Goal: Task Accomplishment & Management: Complete application form

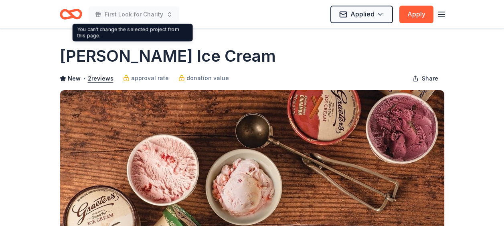
scroll to position [48, 0]
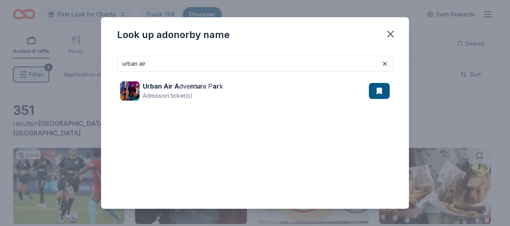
drag, startPoint x: 209, startPoint y: 67, endPoint x: 10, endPoint y: 63, distance: 198.6
click at [9, 66] on div "Look up a donor by name urban air Urban Air A dve n t ur e P ar k Admission tic…" at bounding box center [255, 113] width 510 height 226
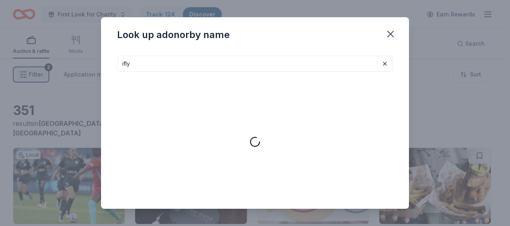
type input "ifly"
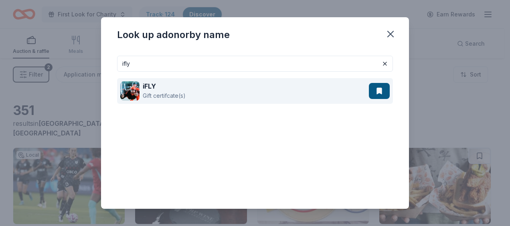
click at [174, 84] on div "iFLY" at bounding box center [164, 86] width 43 height 10
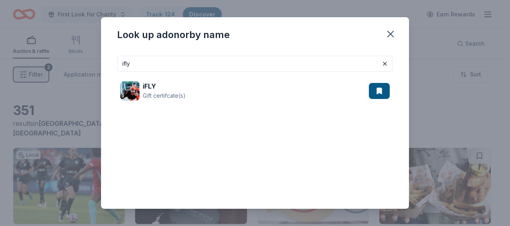
drag, startPoint x: 231, startPoint y: 63, endPoint x: 44, endPoint y: 76, distance: 186.9
click at [36, 74] on div "Look up a donor by name ifly iFLY Gift certifcate(s)" at bounding box center [255, 113] width 510 height 226
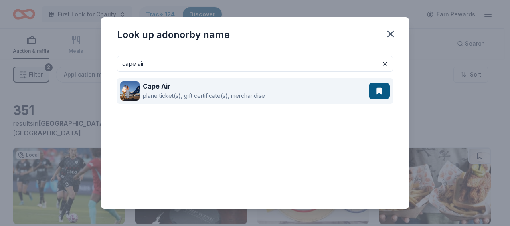
type input "cape air"
click at [291, 85] on div "Cape Air plane ticket(s), gift certificate(s), merchandise" at bounding box center [244, 91] width 249 height 26
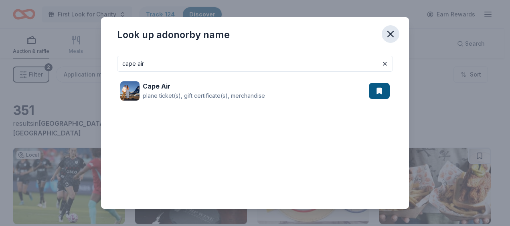
click at [389, 38] on icon "button" at bounding box center [390, 33] width 11 height 11
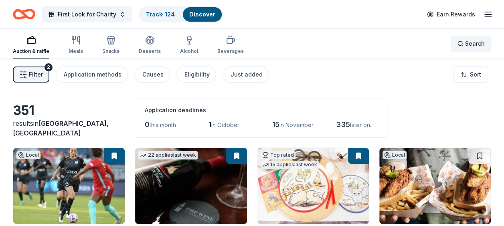
click at [472, 43] on span "Search" at bounding box center [475, 44] width 20 height 10
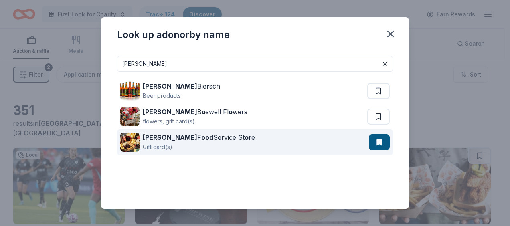
type input "gordon"
click at [216, 136] on div "Gordon F ood Se r vice St or e" at bounding box center [199, 138] width 112 height 10
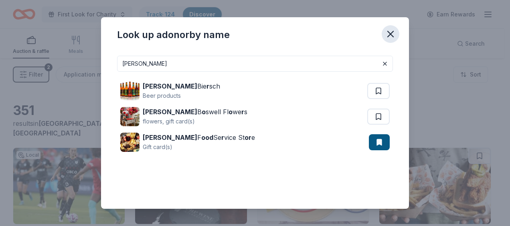
click at [392, 31] on icon "button" at bounding box center [390, 33] width 11 height 11
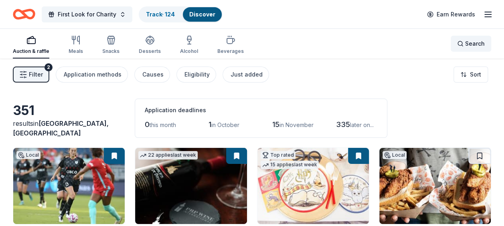
click at [474, 40] on span "Search" at bounding box center [475, 44] width 20 height 10
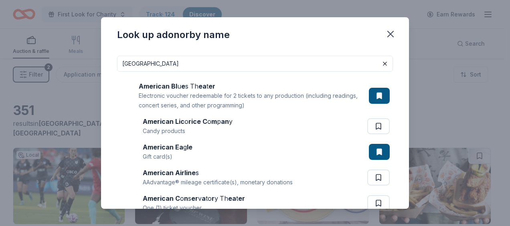
type input "american blue theatre"
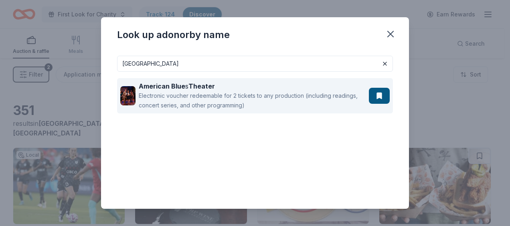
click at [260, 86] on div "American Blue s Theater" at bounding box center [252, 86] width 227 height 10
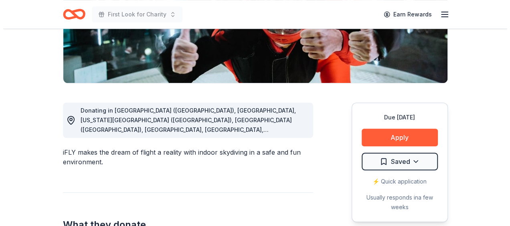
scroll to position [241, 0]
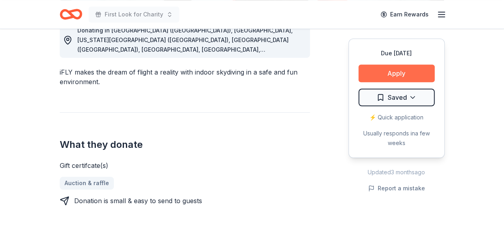
click at [400, 74] on button "Apply" at bounding box center [397, 74] width 76 height 18
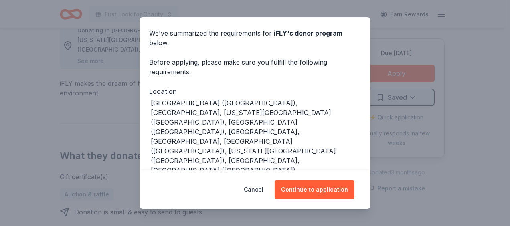
scroll to position [57, 0]
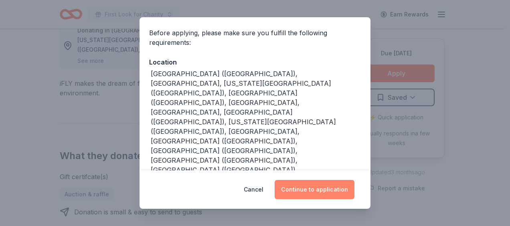
click at [330, 184] on button "Continue to application" at bounding box center [315, 189] width 80 height 19
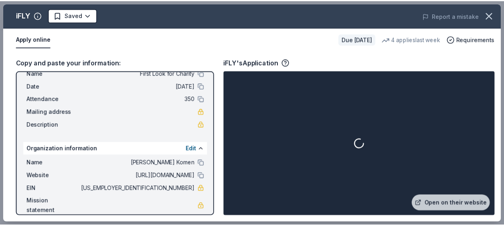
scroll to position [36, 0]
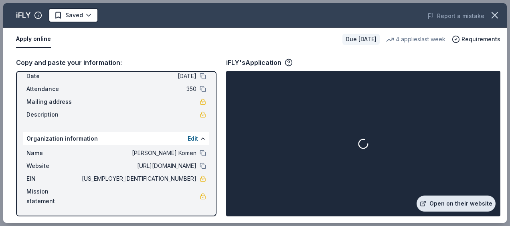
click at [456, 206] on link "Open on their website" at bounding box center [456, 204] width 79 height 16
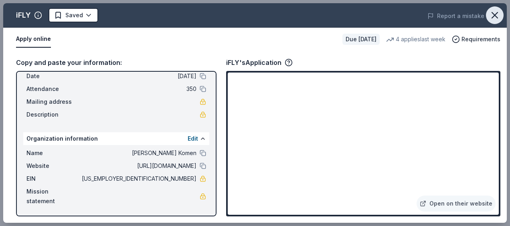
click at [490, 15] on icon "button" at bounding box center [494, 15] width 11 height 11
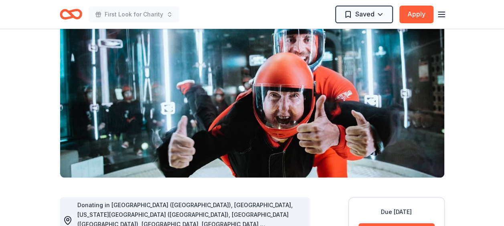
scroll to position [0, 0]
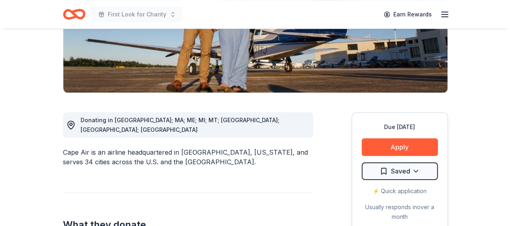
scroll to position [201, 0]
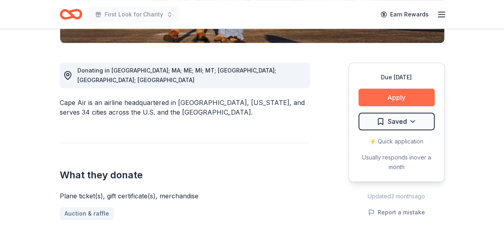
click at [398, 95] on button "Apply" at bounding box center [397, 98] width 76 height 18
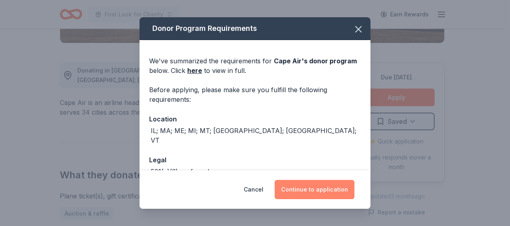
click at [304, 186] on button "Continue to application" at bounding box center [315, 189] width 80 height 19
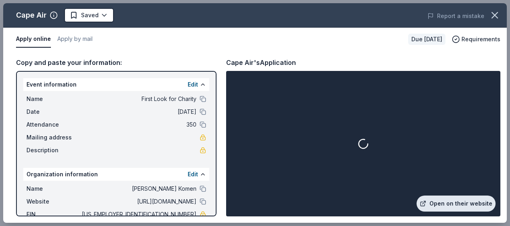
click at [441, 209] on link "Open on their website" at bounding box center [456, 204] width 79 height 16
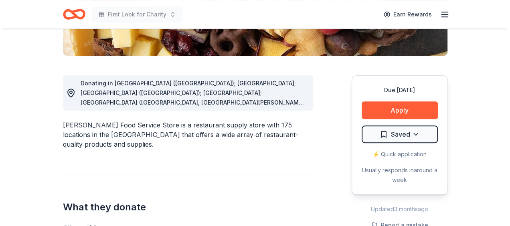
scroll to position [201, 0]
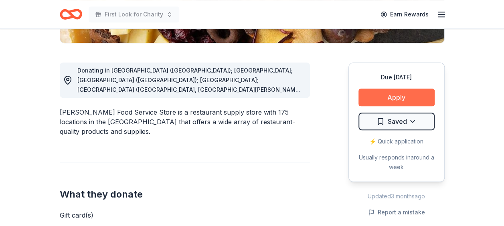
click at [410, 98] on button "Apply" at bounding box center [397, 98] width 76 height 18
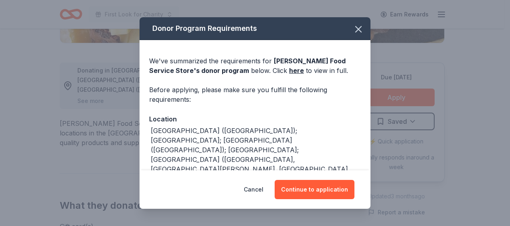
scroll to position [160, 0]
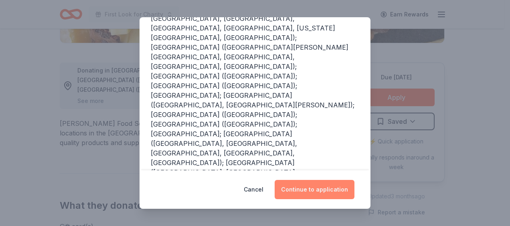
click at [311, 189] on button "Continue to application" at bounding box center [315, 189] width 80 height 19
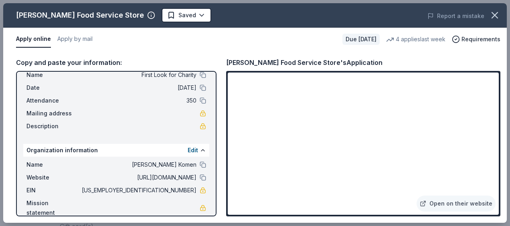
scroll to position [36, 0]
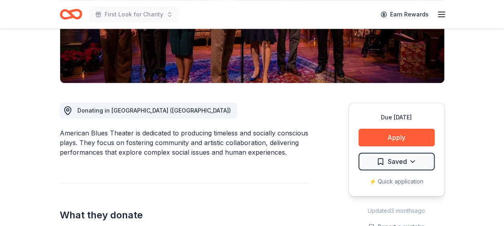
scroll to position [201, 0]
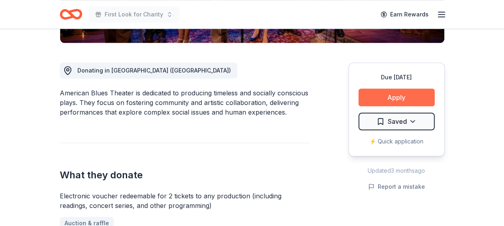
click at [405, 90] on button "Apply" at bounding box center [397, 98] width 76 height 18
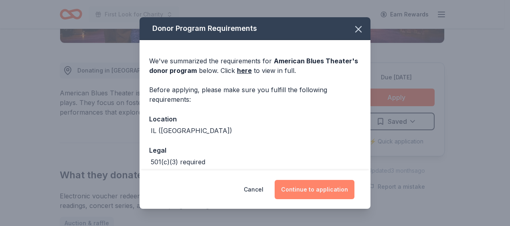
click at [322, 189] on button "Continue to application" at bounding box center [315, 189] width 80 height 19
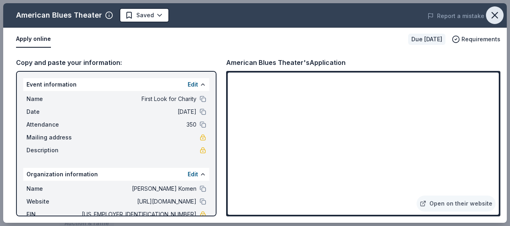
click at [496, 12] on icon "button" at bounding box center [494, 15] width 11 height 11
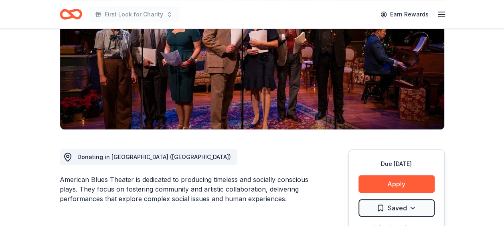
scroll to position [80, 0]
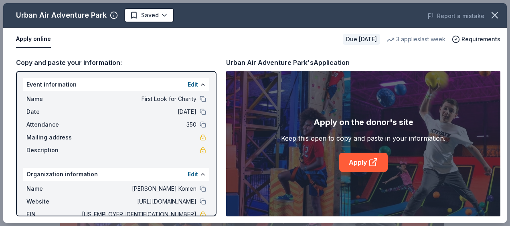
scroll to position [201, 0]
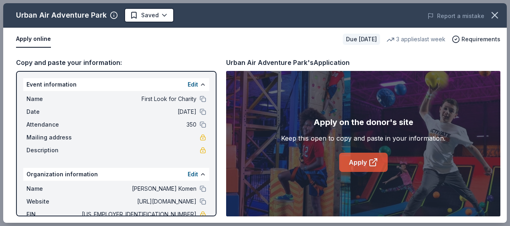
click at [361, 165] on link "Apply" at bounding box center [363, 162] width 49 height 19
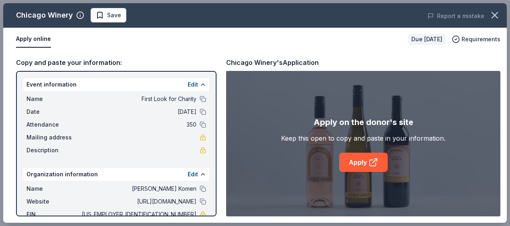
scroll to position [36, 0]
